Goal: Ask a question

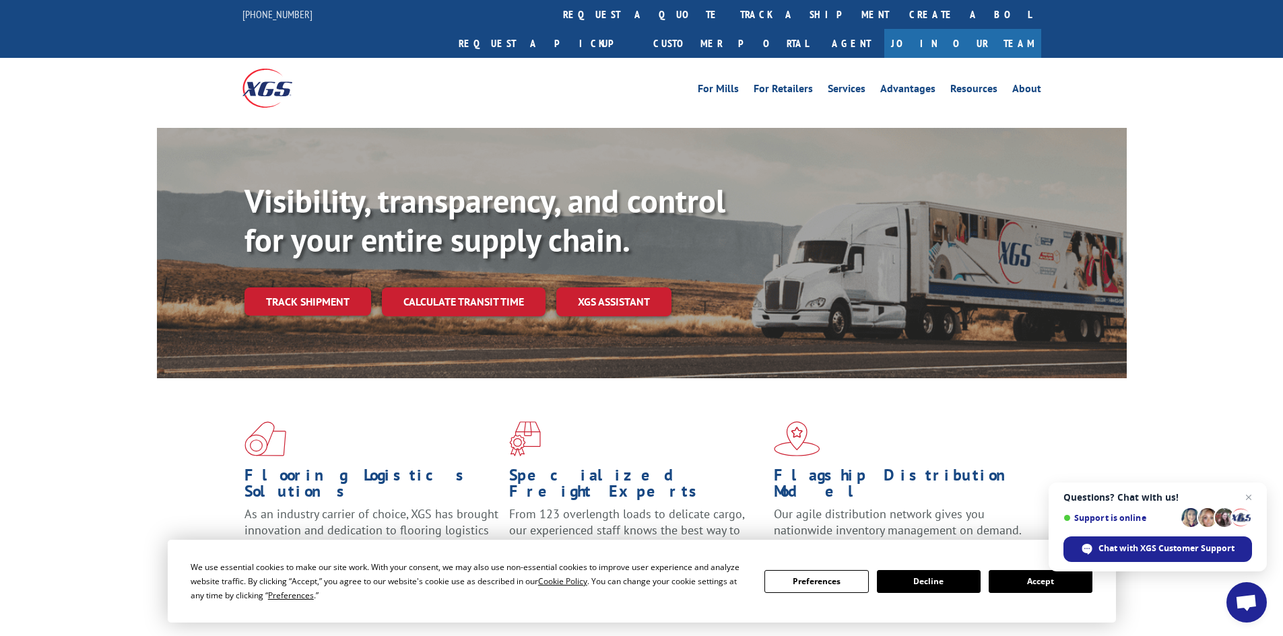
click at [1035, 587] on button "Accept" at bounding box center [1041, 581] width 104 height 23
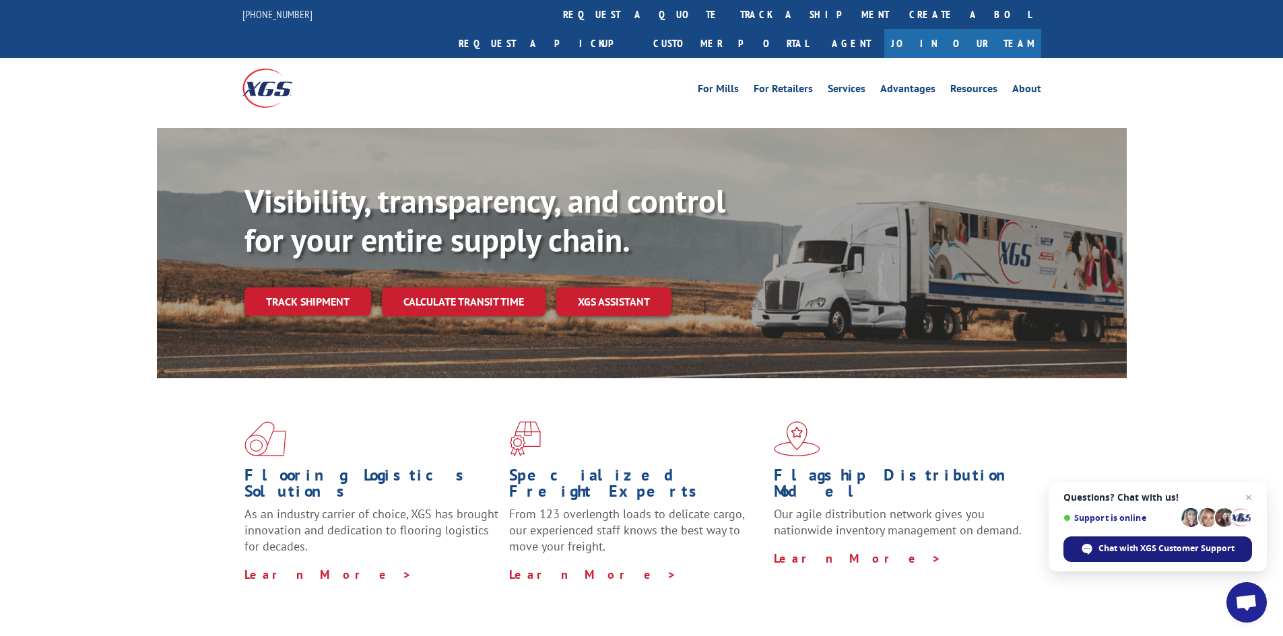
click at [1142, 549] on span "Chat with XGS Customer Support" at bounding box center [1167, 549] width 136 height 12
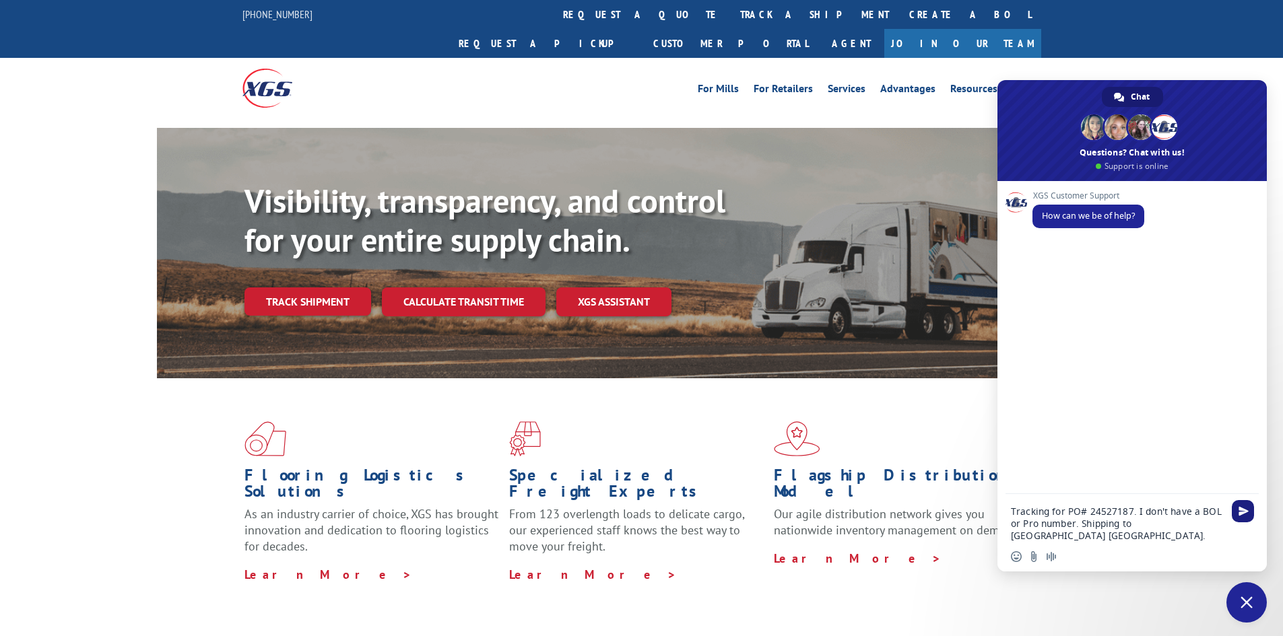
type textarea "Tracking for PO# 24527187. I don't have a BOL or Pro number. Shipping to [GEOGR…"
click at [1243, 516] on span "Send" at bounding box center [1244, 511] width 10 height 10
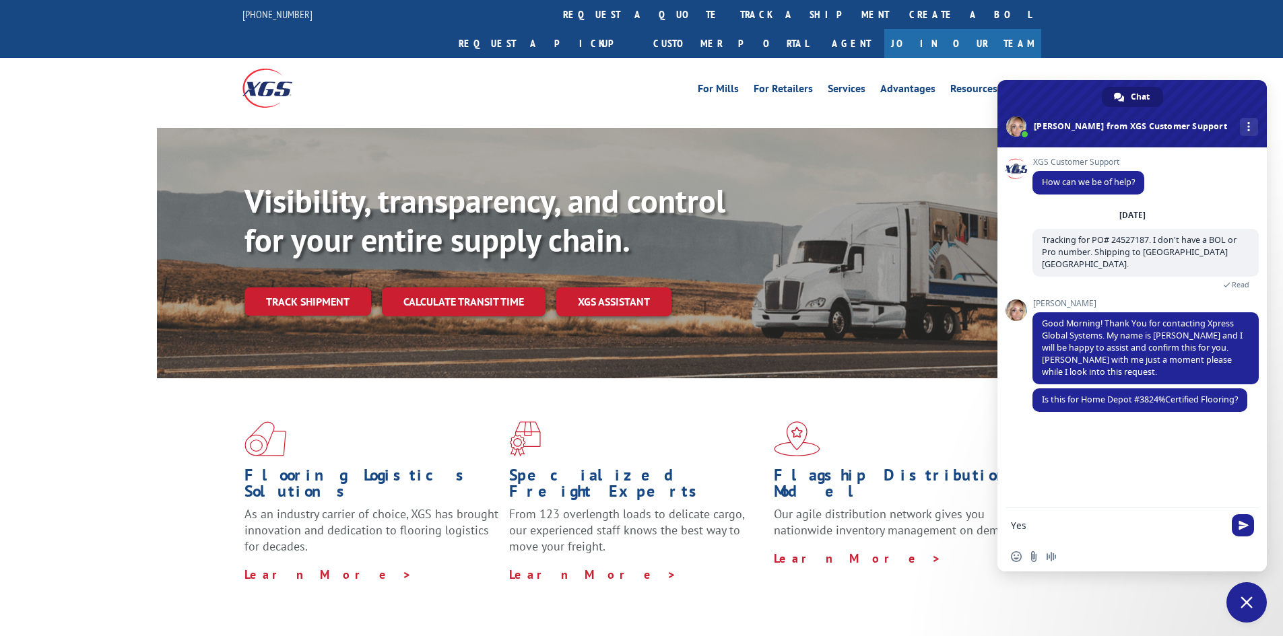
type textarea "Yes."
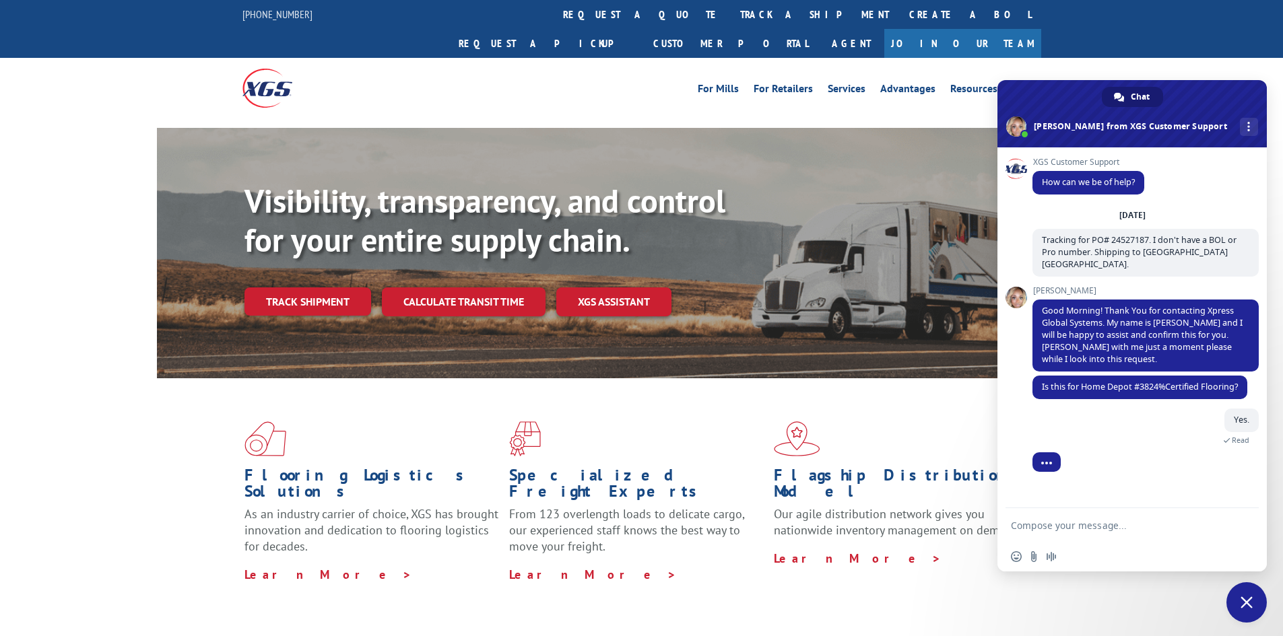
scroll to position [23, 0]
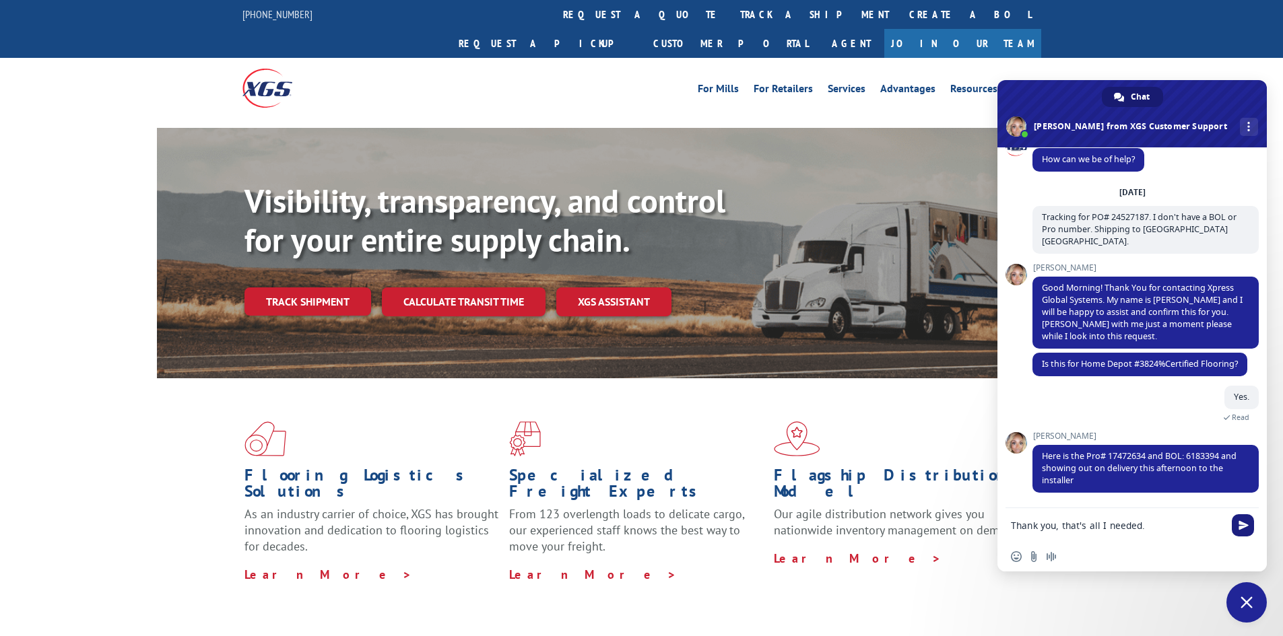
type textarea "Thank you, that's all I needed."
click at [1245, 521] on span "Send" at bounding box center [1244, 526] width 10 height 10
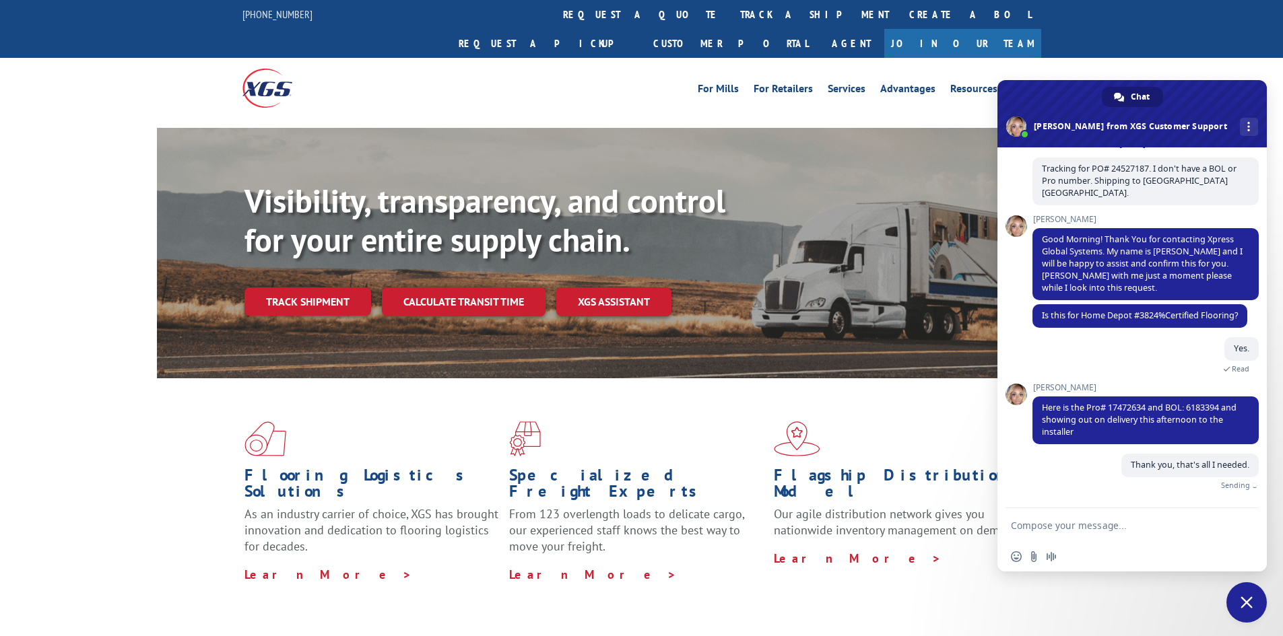
scroll to position [56, 0]
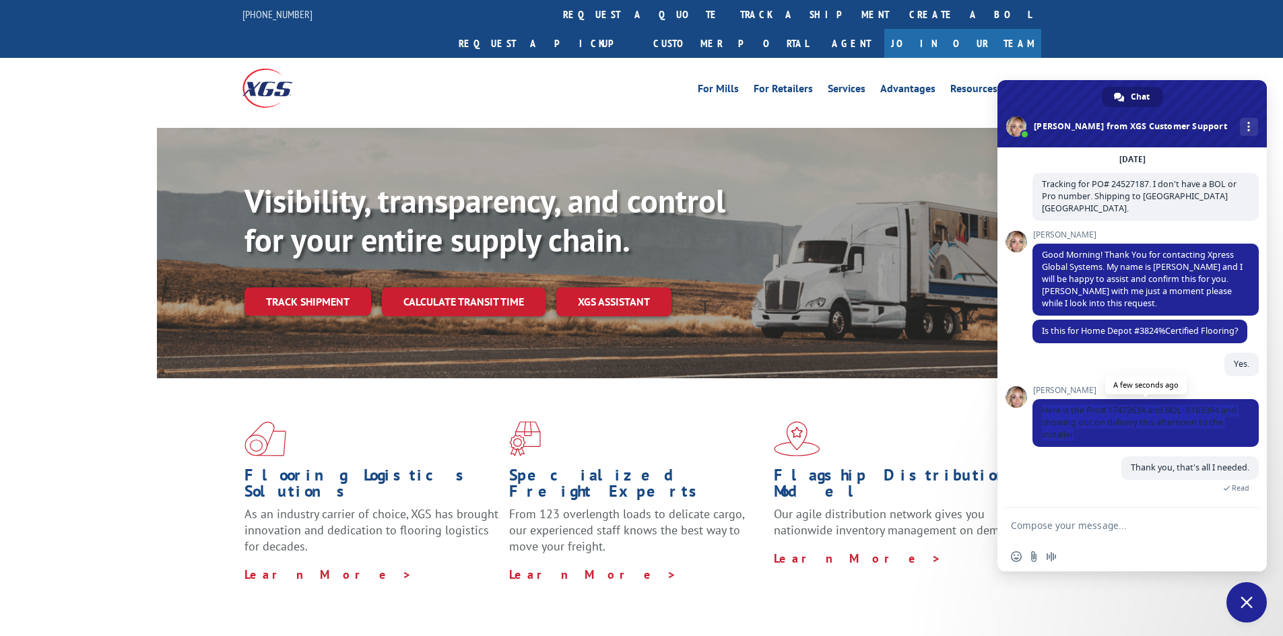
drag, startPoint x: 1042, startPoint y: 409, endPoint x: 1078, endPoint y: 433, distance: 42.8
click at [1078, 433] on span "Here is the Pro# 17472634 and BOL: 6183394 and showing out on delivery this aft…" at bounding box center [1145, 423] width 226 height 48
copy span "Here is the Pro# 17472634 and BOL: 6183394 and showing out on delivery this aft…"
